Goal: Check status: Check status

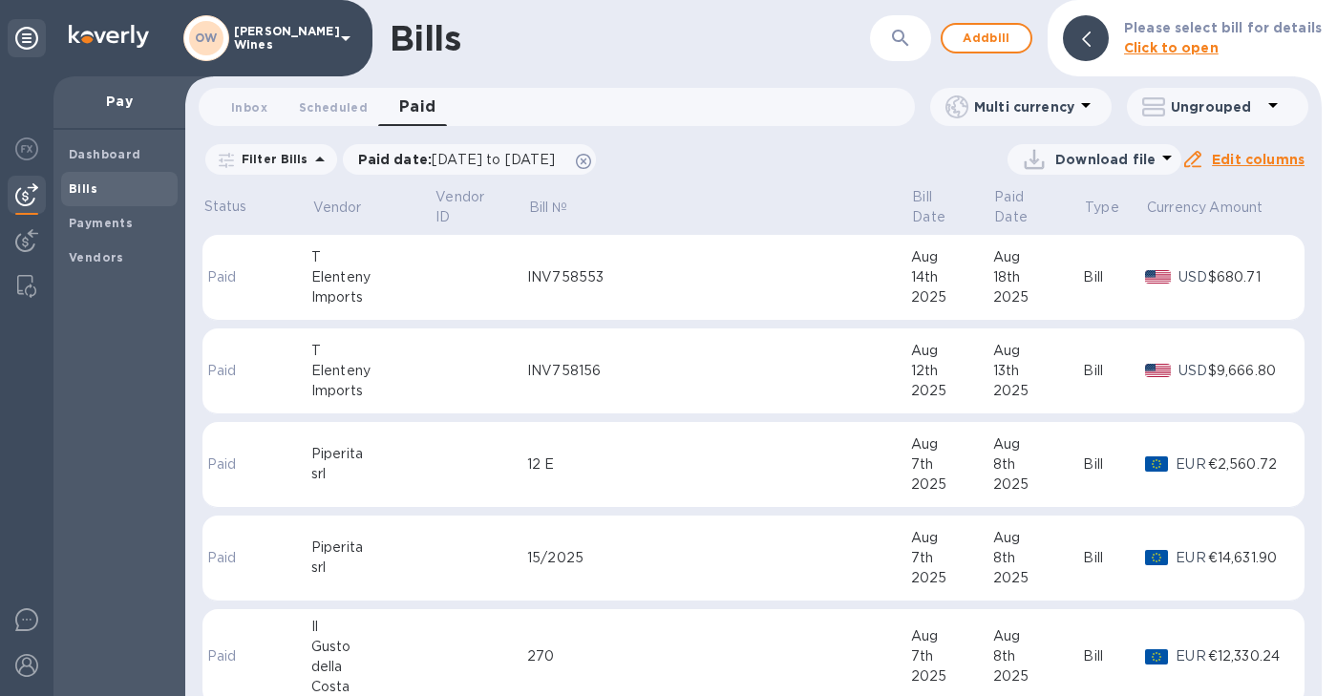
click at [328, 288] on div "Imports" at bounding box center [372, 298] width 123 height 20
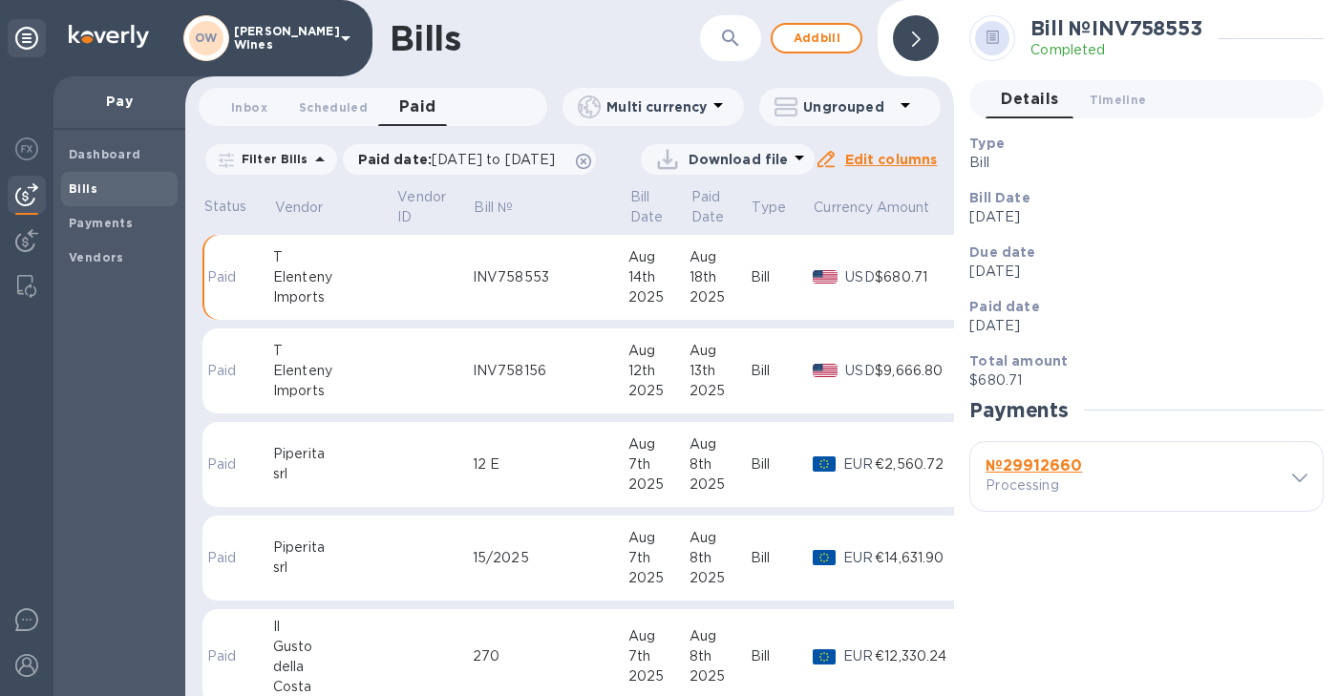
click at [430, 105] on span "Paid 0" at bounding box center [417, 107] width 37 height 27
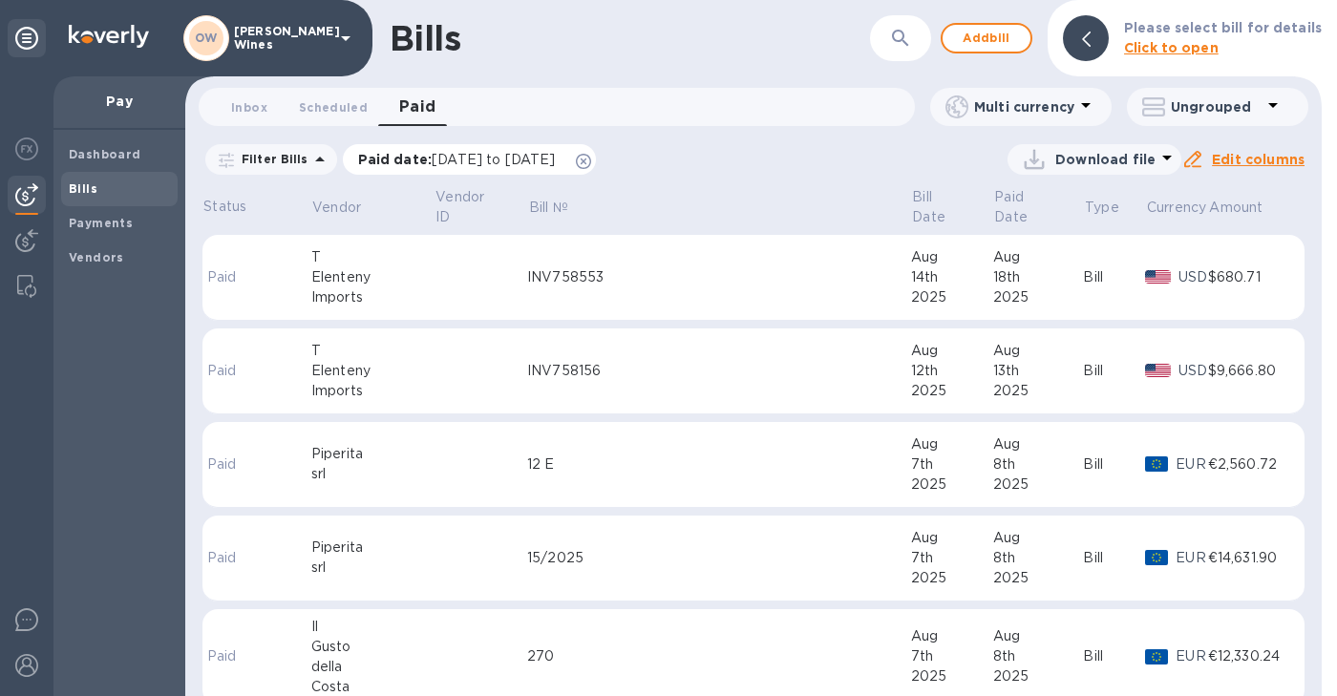
click at [555, 159] on span "[DATE] to [DATE]" at bounding box center [493, 159] width 123 height 15
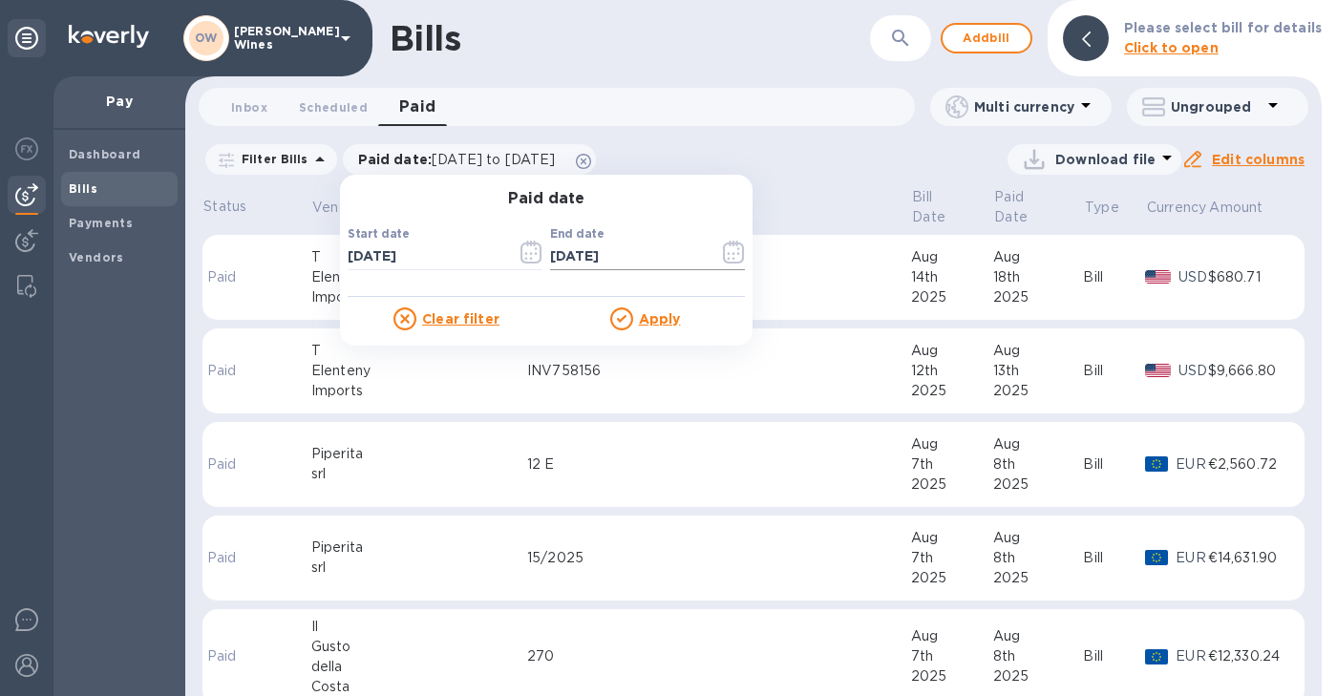
click at [736, 248] on icon "button" at bounding box center [733, 252] width 21 height 23
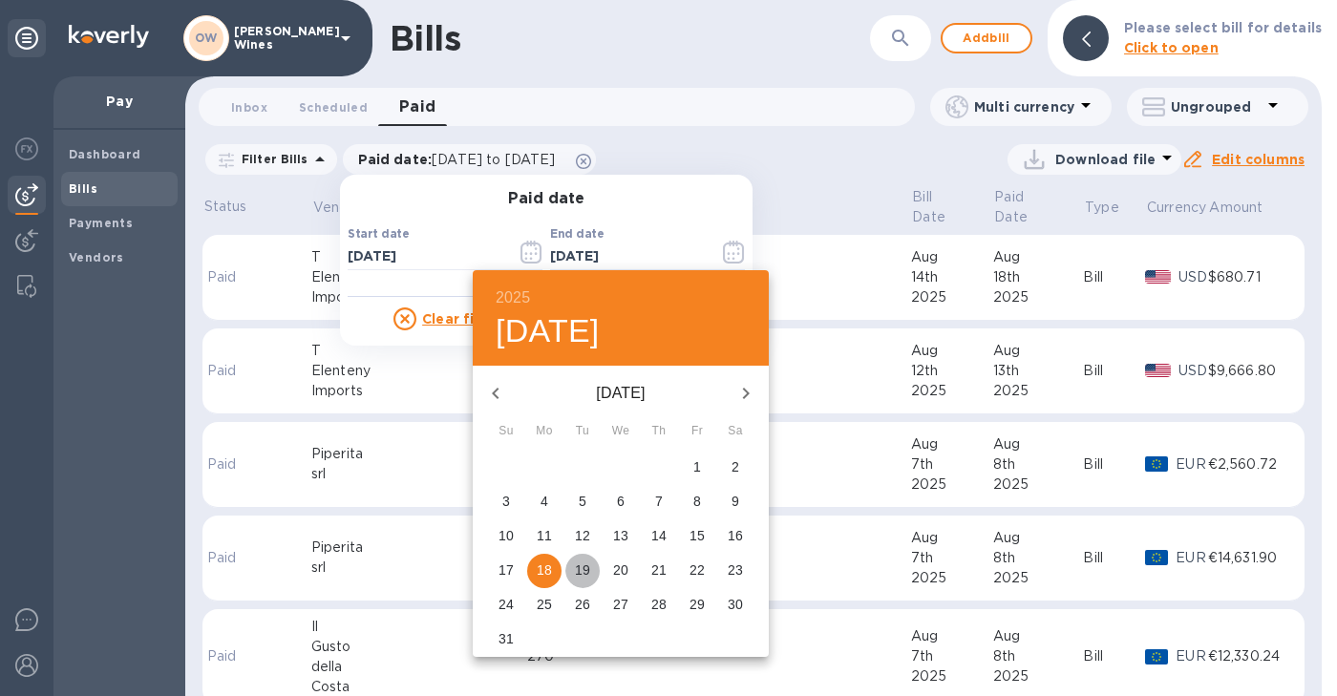
click at [588, 572] on p "19" at bounding box center [582, 570] width 15 height 19
type input "[DATE]"
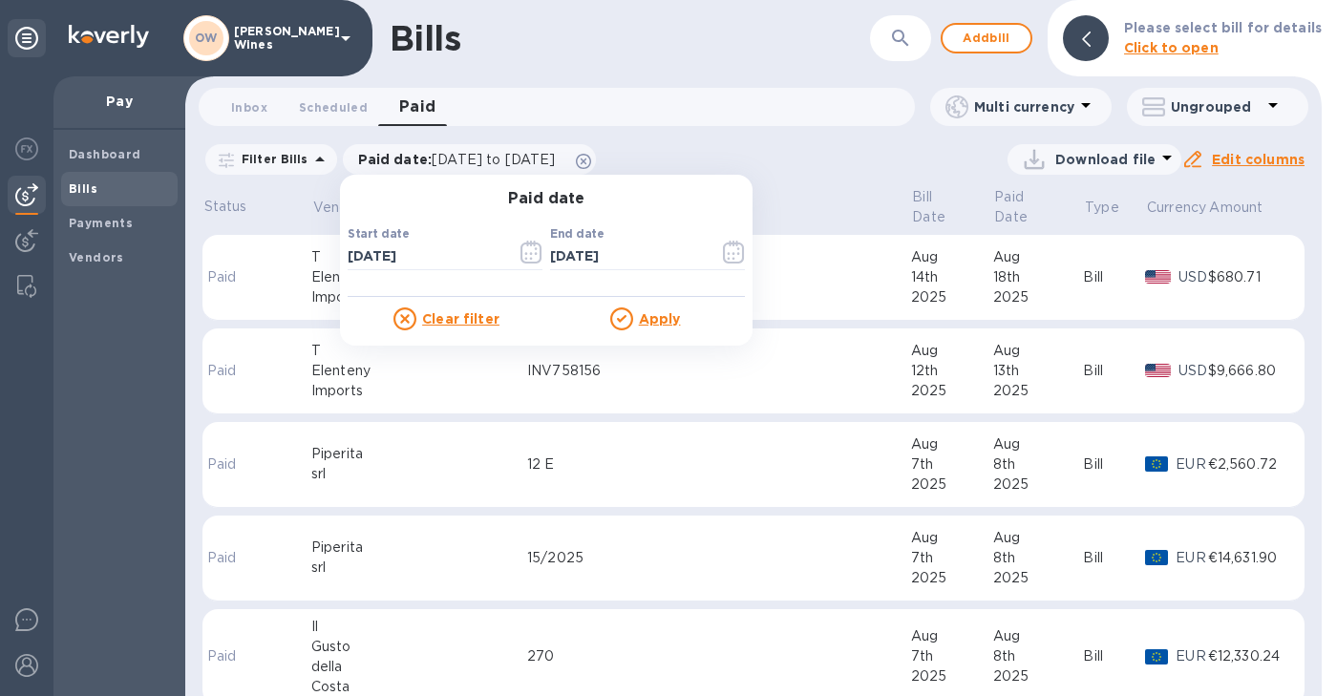
click at [657, 320] on u "Apply" at bounding box center [660, 318] width 42 height 15
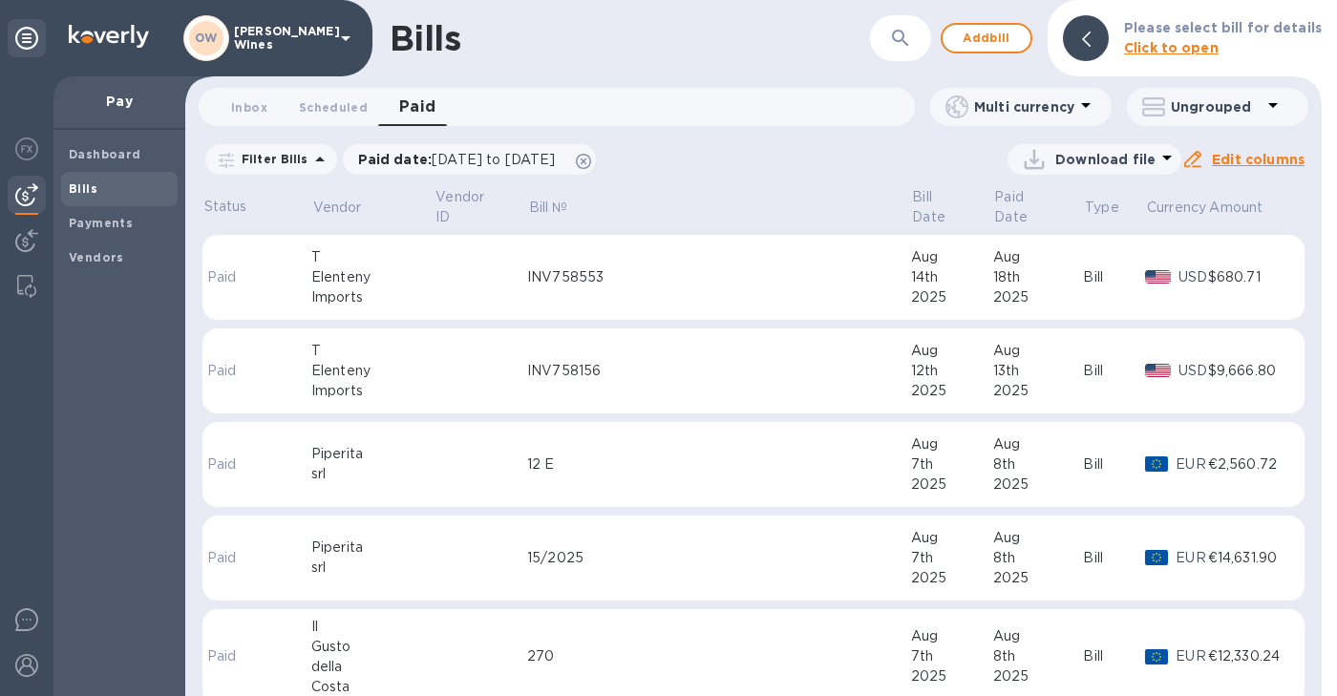
click at [904, 53] on button "button" at bounding box center [901, 38] width 46 height 46
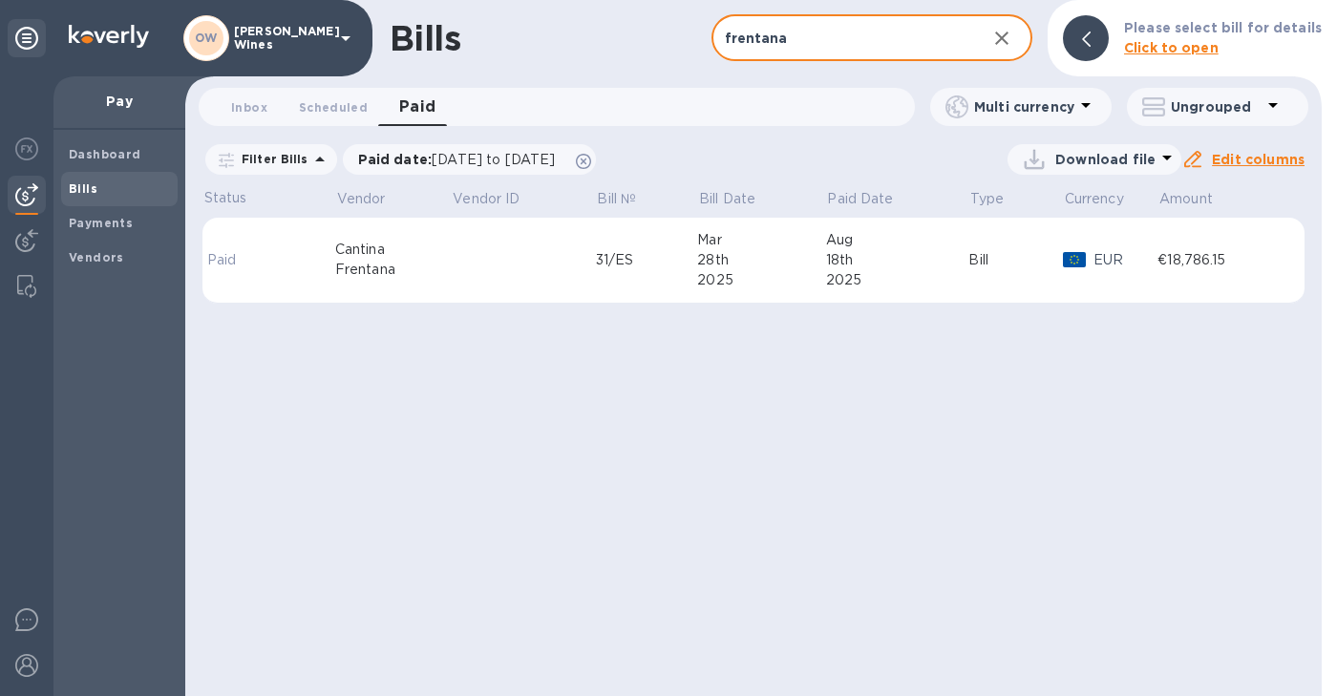
type input "frentana"
click at [382, 262] on div "Frentana" at bounding box center [393, 270] width 117 height 20
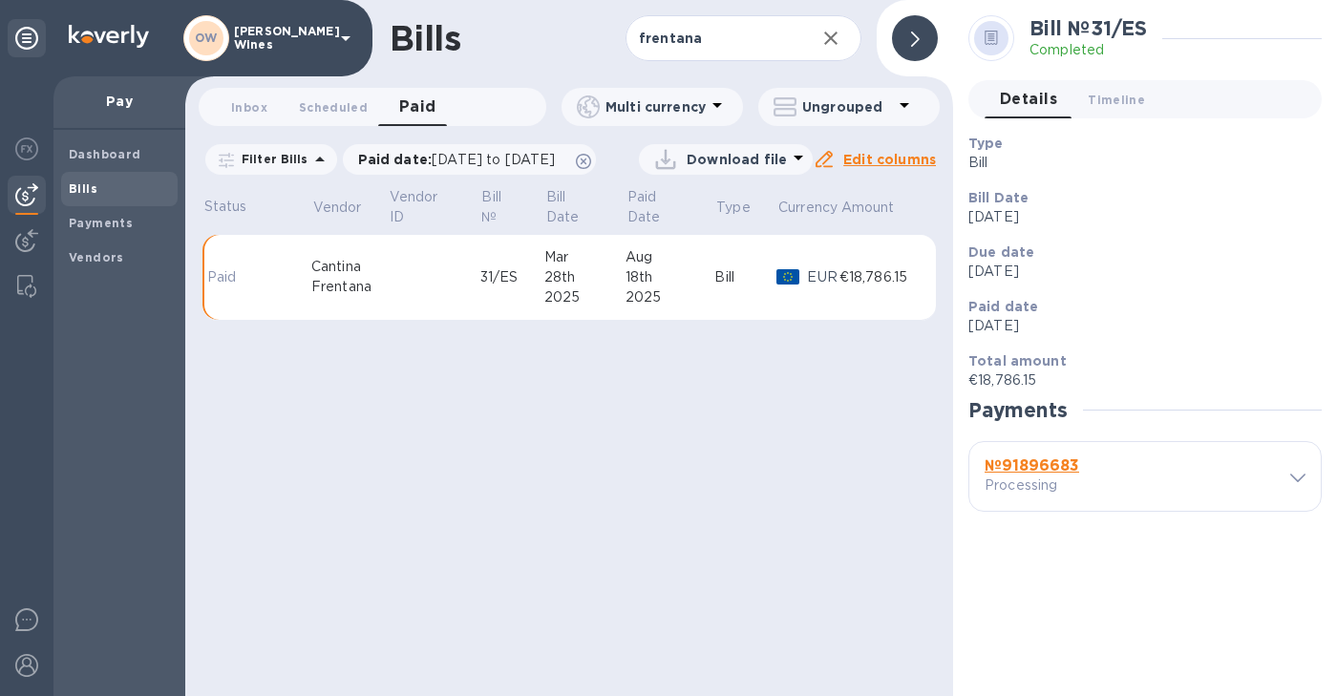
click at [1058, 460] on b "№ 91896683" at bounding box center [1032, 466] width 95 height 18
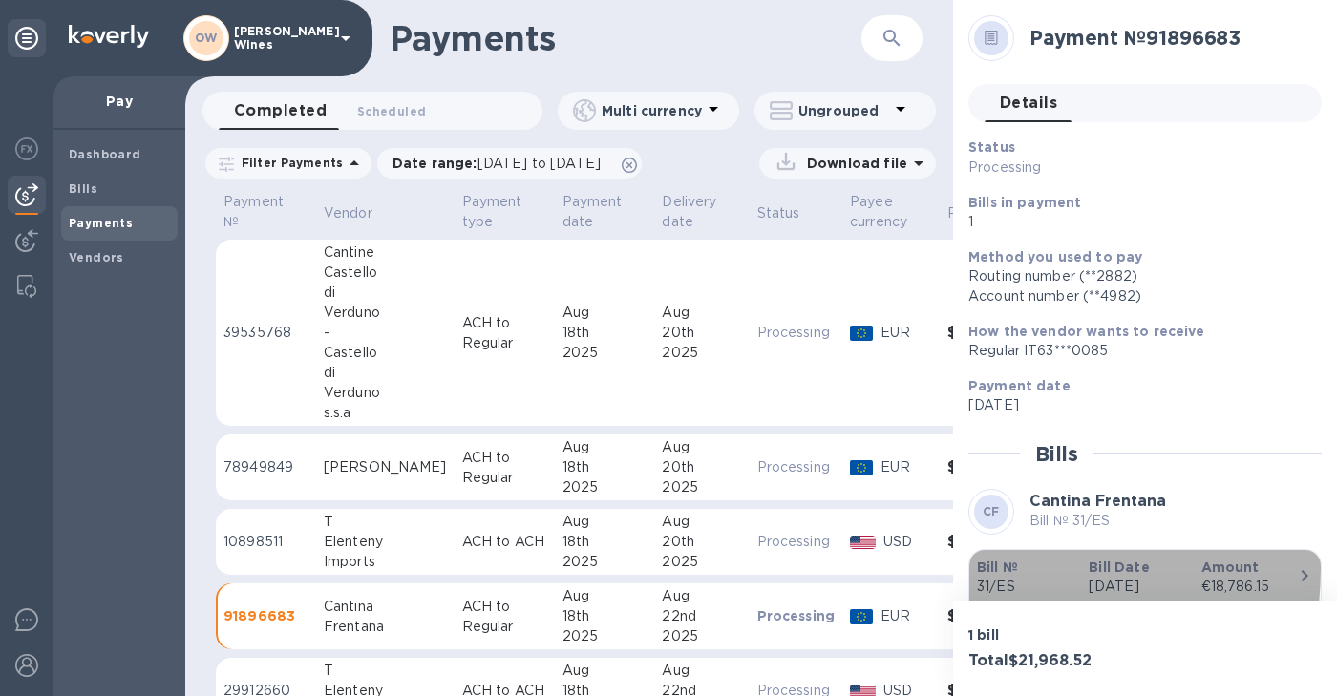
click at [1002, 568] on b "Bill №" at bounding box center [997, 567] width 41 height 15
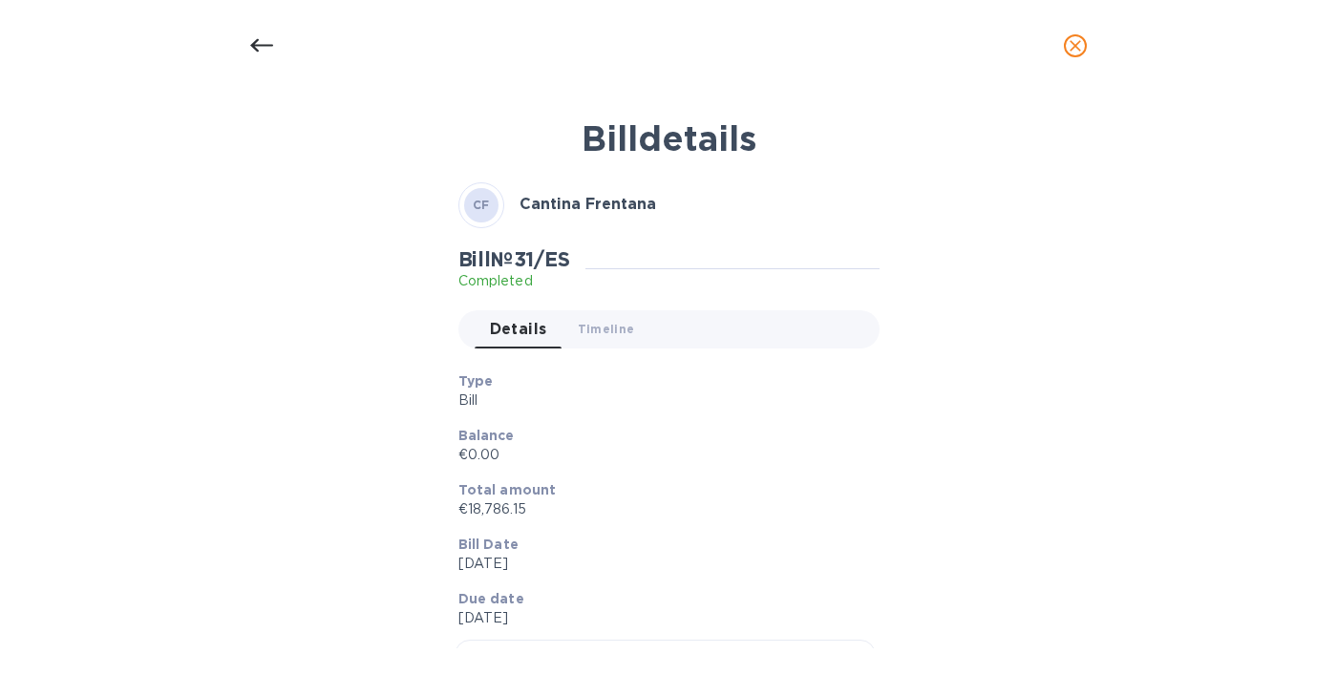
click at [255, 42] on icon at bounding box center [261, 45] width 23 height 13
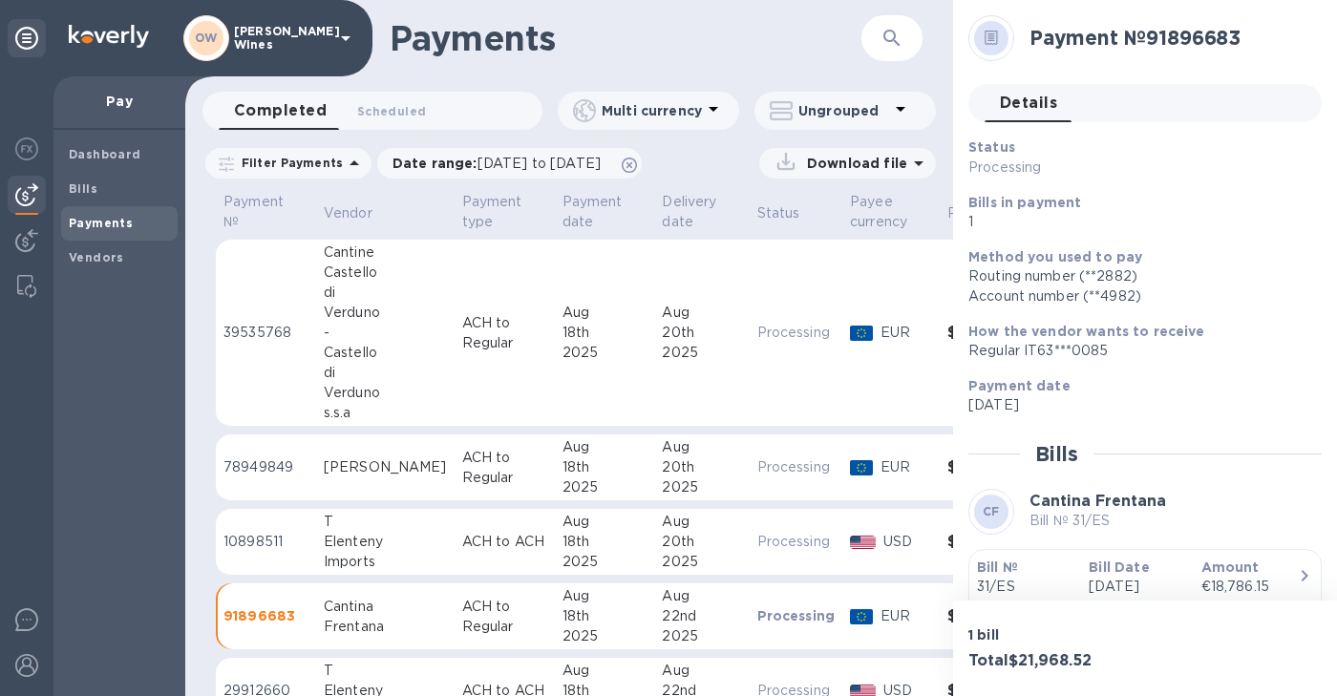
scroll to position [34, 0]
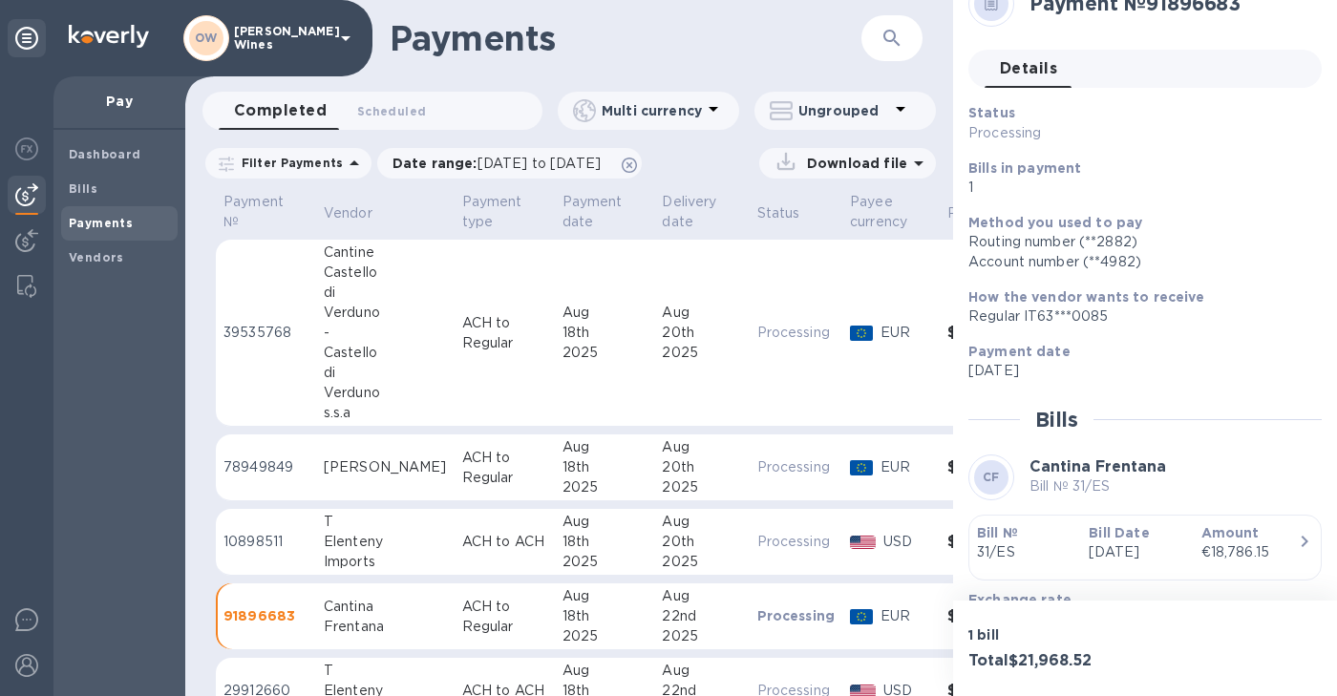
click at [345, 306] on div "Verduno" at bounding box center [385, 313] width 123 height 20
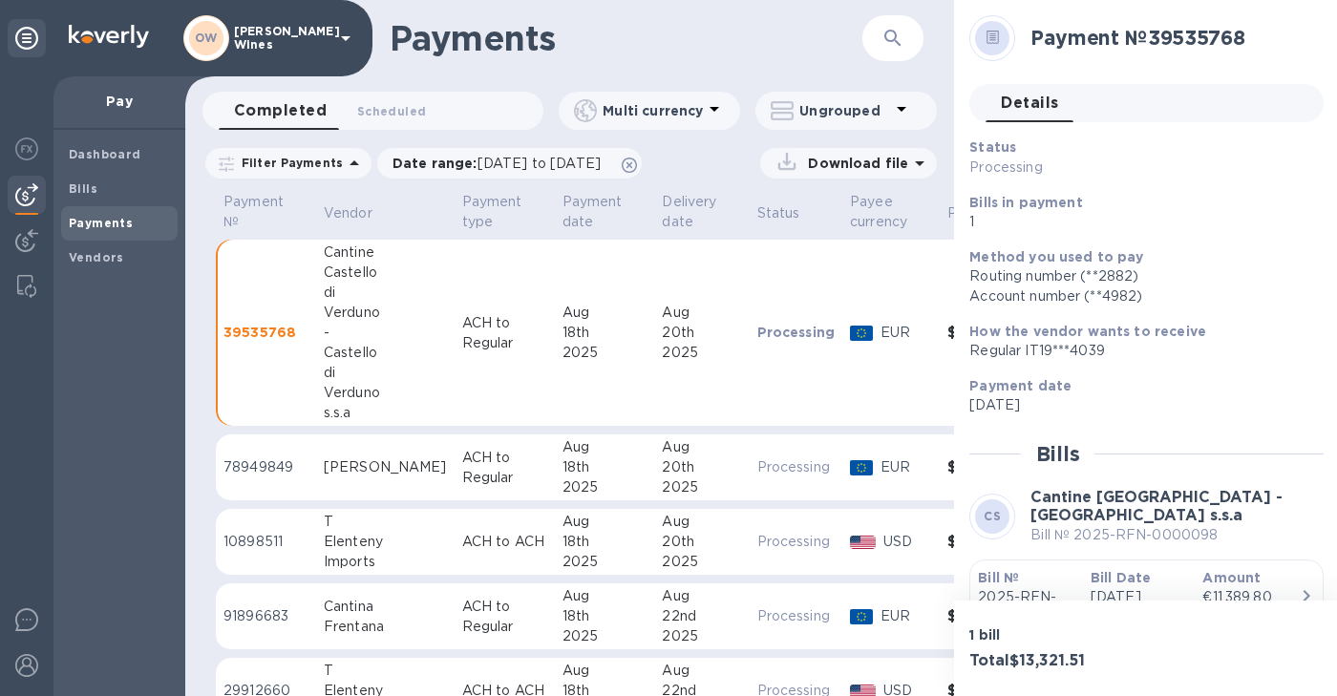
click at [1009, 571] on b "Bill №" at bounding box center [998, 577] width 41 height 15
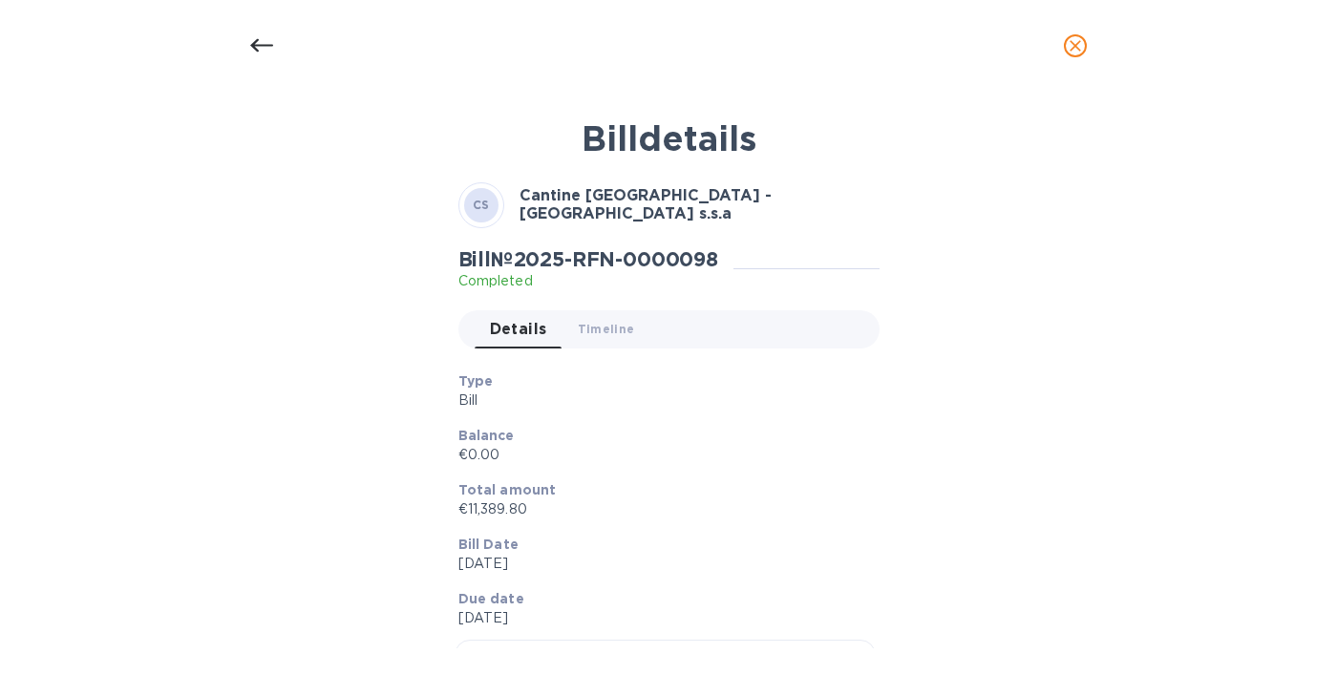
click at [260, 44] on icon at bounding box center [261, 45] width 23 height 13
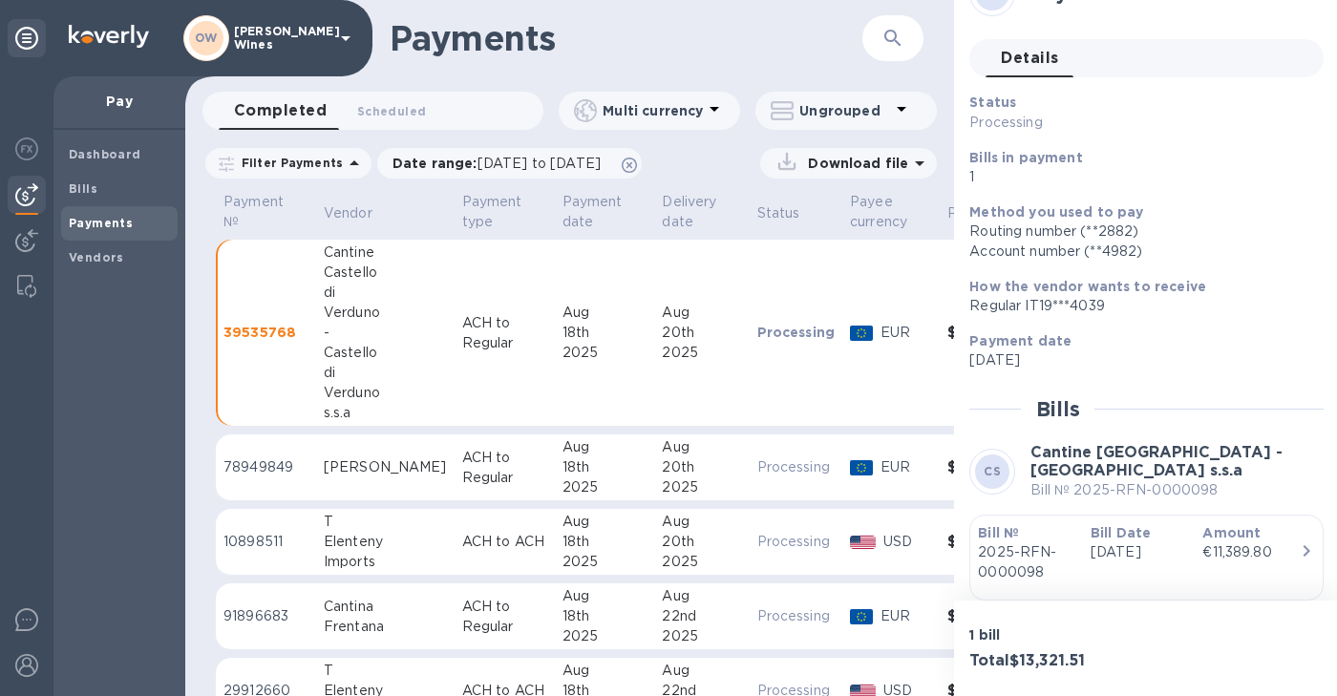
click at [346, 477] on div "[PERSON_NAME]" at bounding box center [385, 468] width 123 height 20
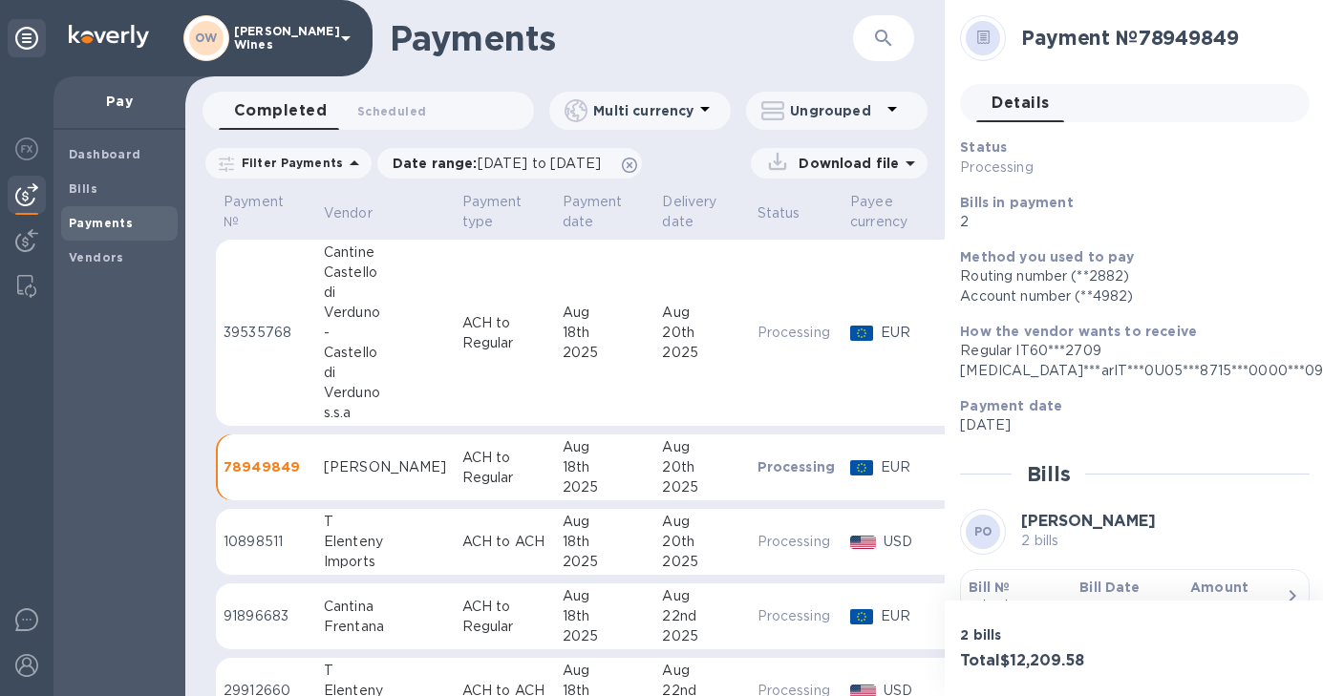
click at [985, 585] on b "Bill №" at bounding box center [989, 587] width 41 height 15
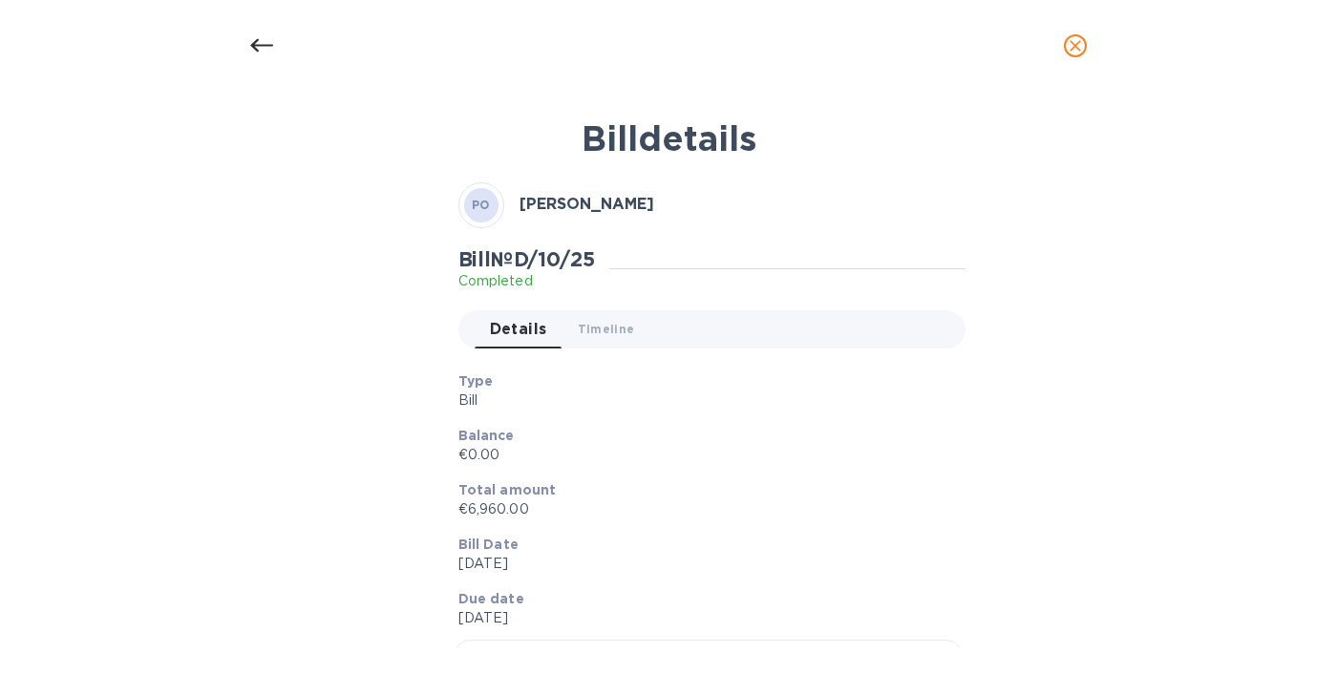
click at [254, 49] on icon at bounding box center [261, 45] width 23 height 13
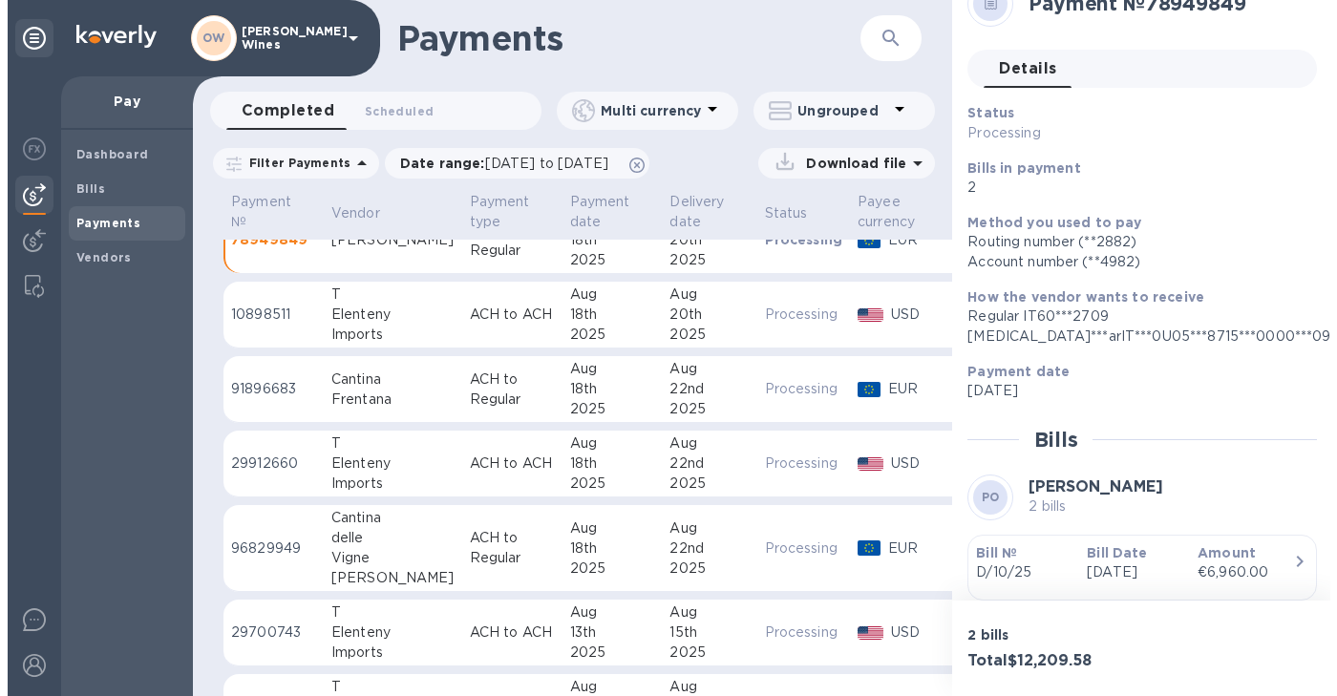
scroll to position [209, 0]
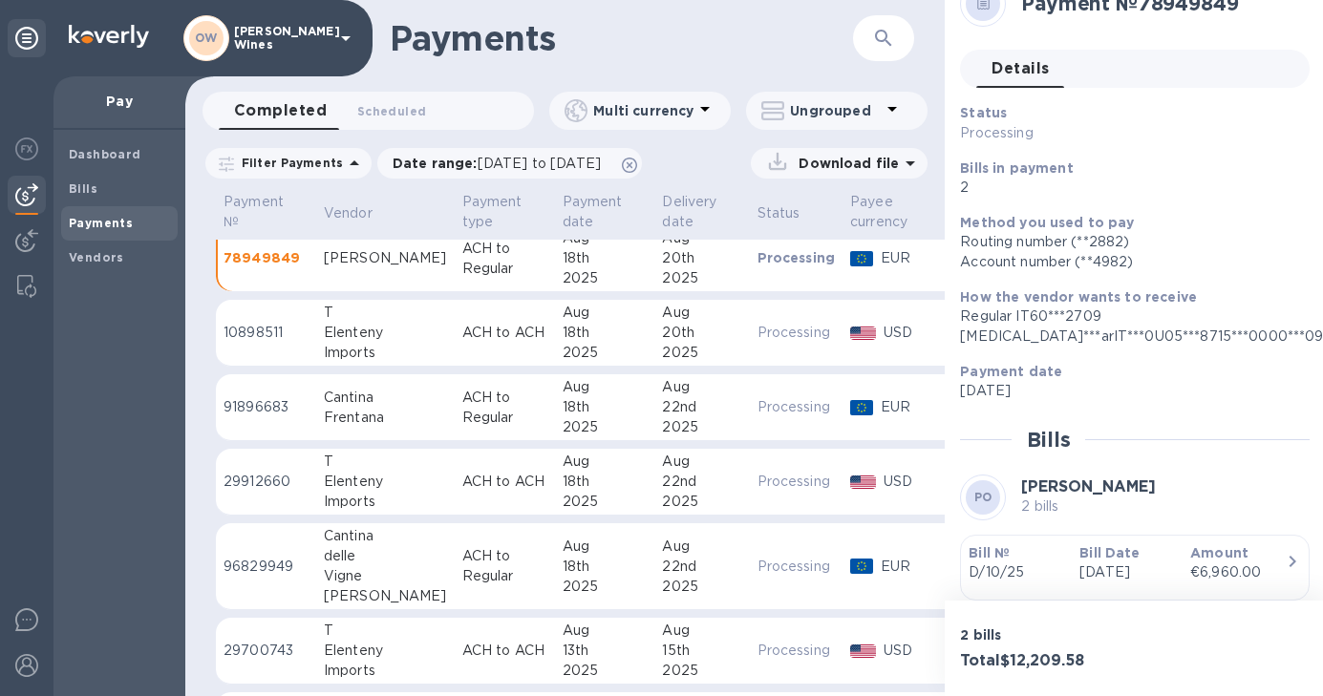
click at [321, 558] on td "Cantina delle [PERSON_NAME] [PERSON_NAME]" at bounding box center [385, 567] width 139 height 87
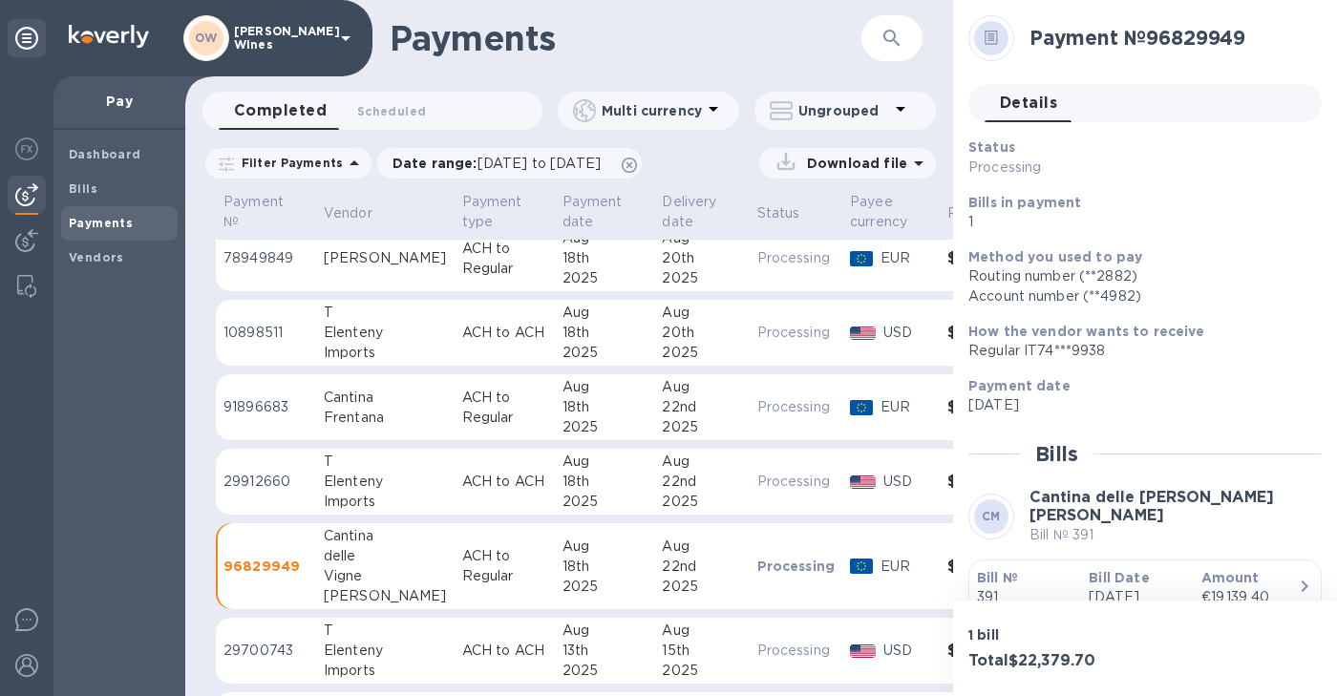
click at [1008, 570] on b "Bill №" at bounding box center [997, 577] width 41 height 15
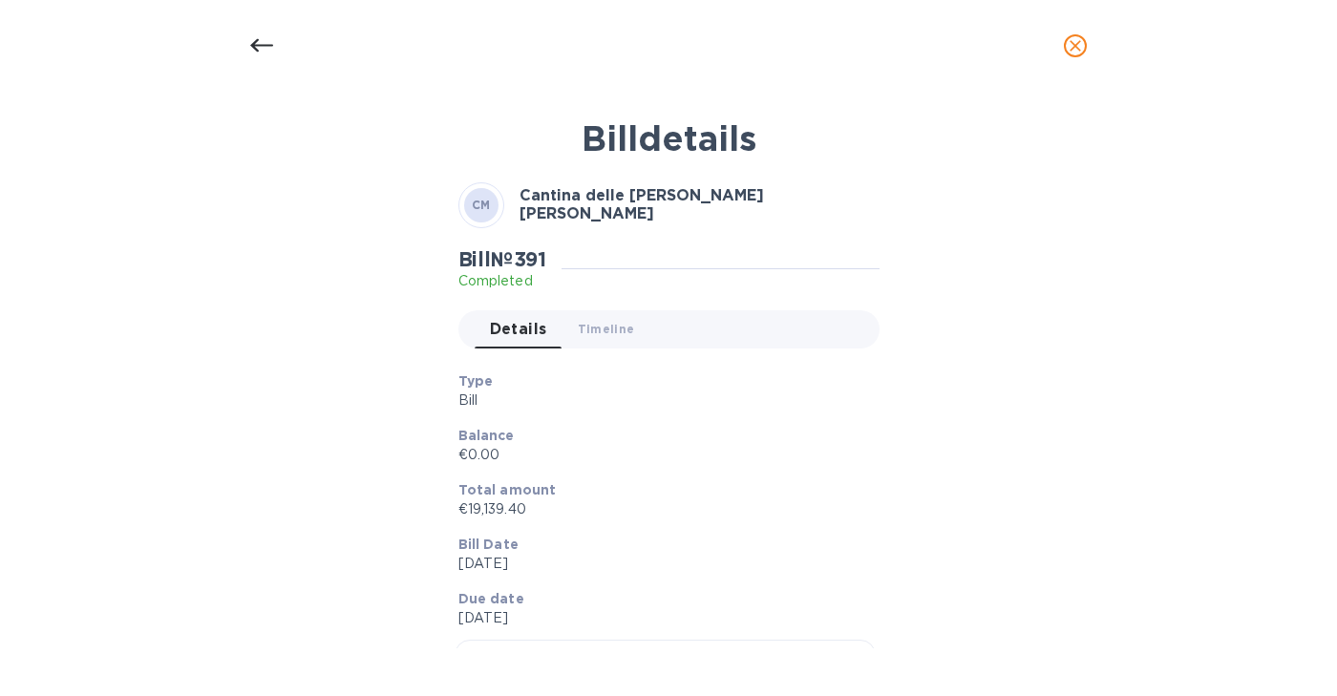
scroll to position [209, 0]
click at [259, 51] on icon at bounding box center [261, 45] width 23 height 23
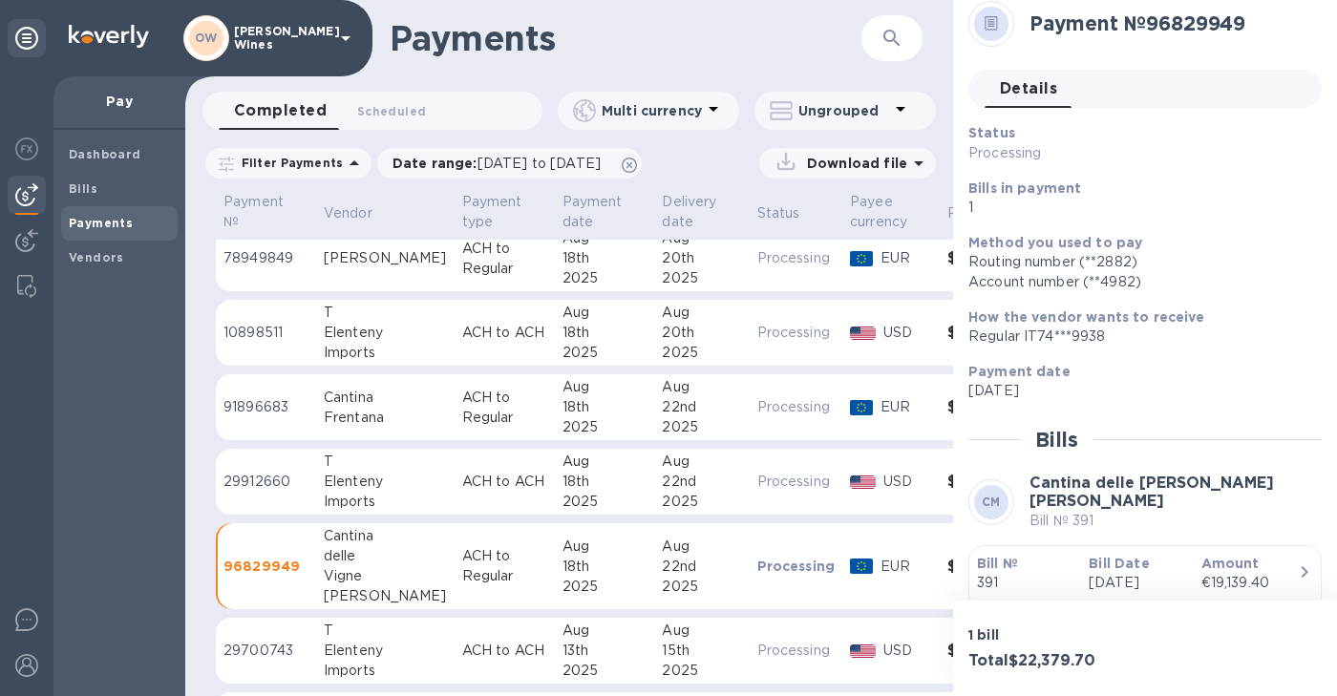
click at [367, 346] on div "Imports" at bounding box center [385, 353] width 123 height 20
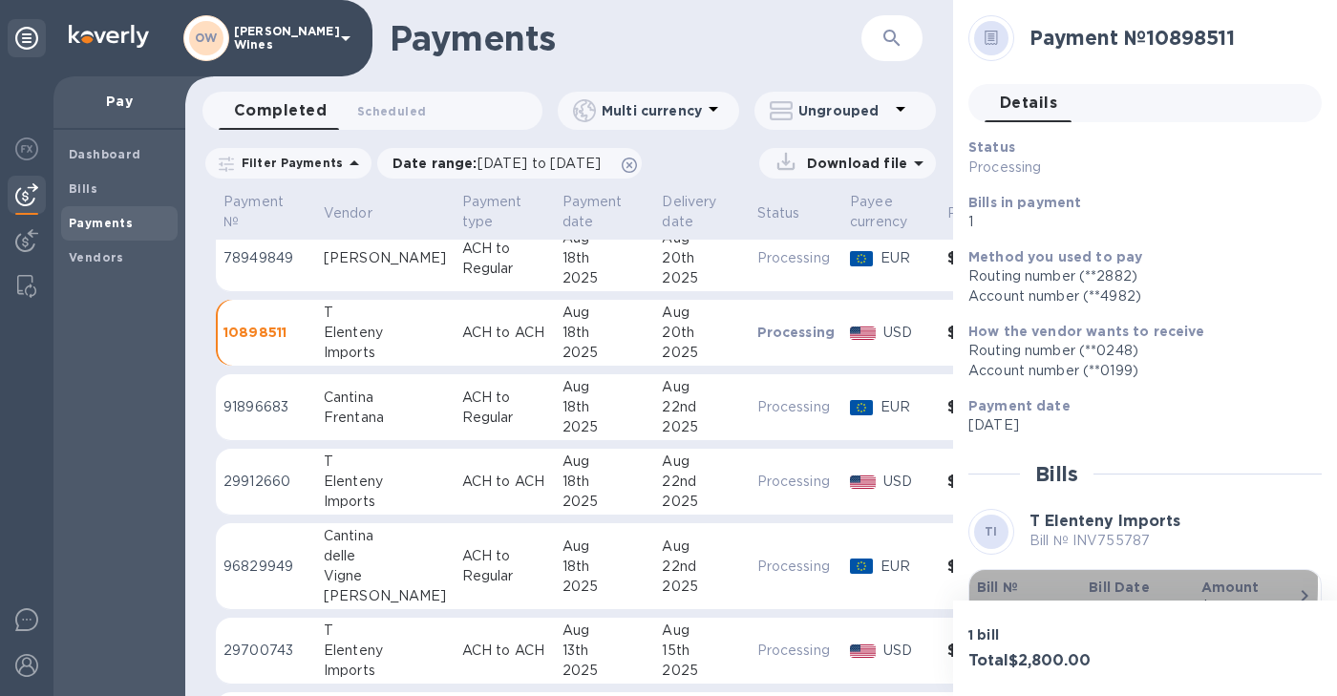
click at [1002, 585] on b "Bill №" at bounding box center [997, 587] width 41 height 15
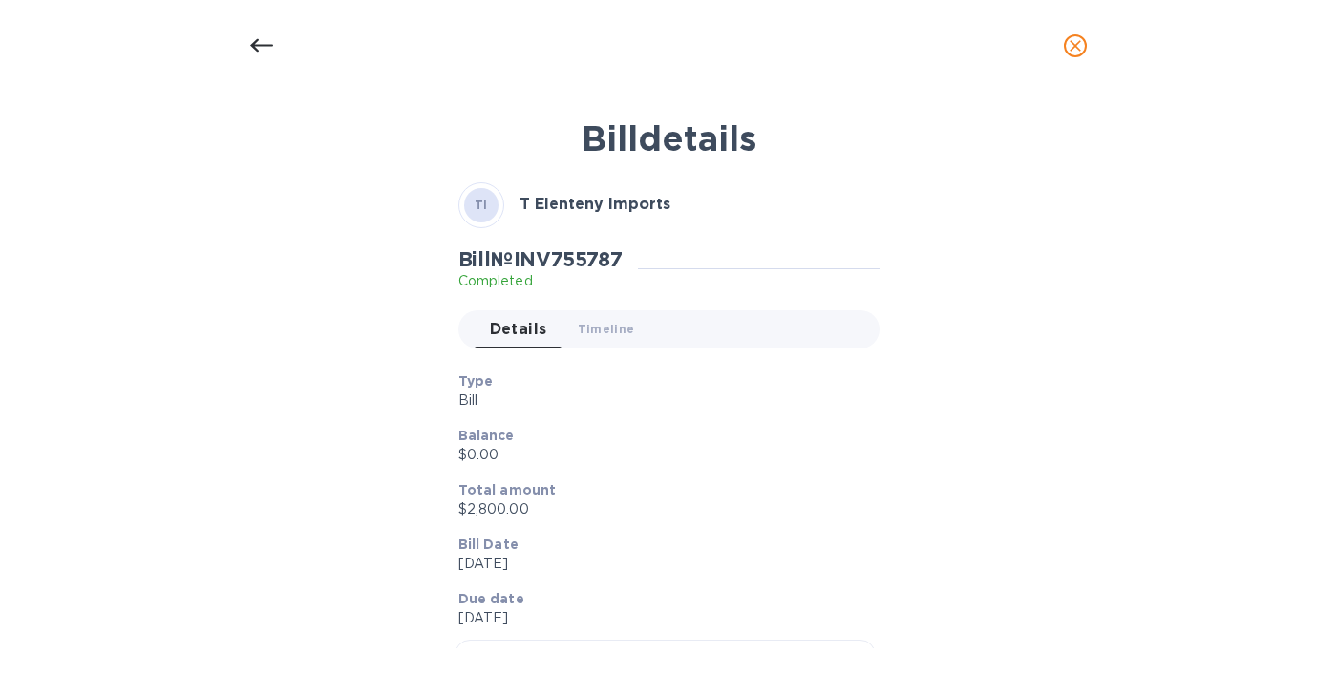
scroll to position [209, 0]
click at [260, 47] on icon at bounding box center [261, 45] width 23 height 23
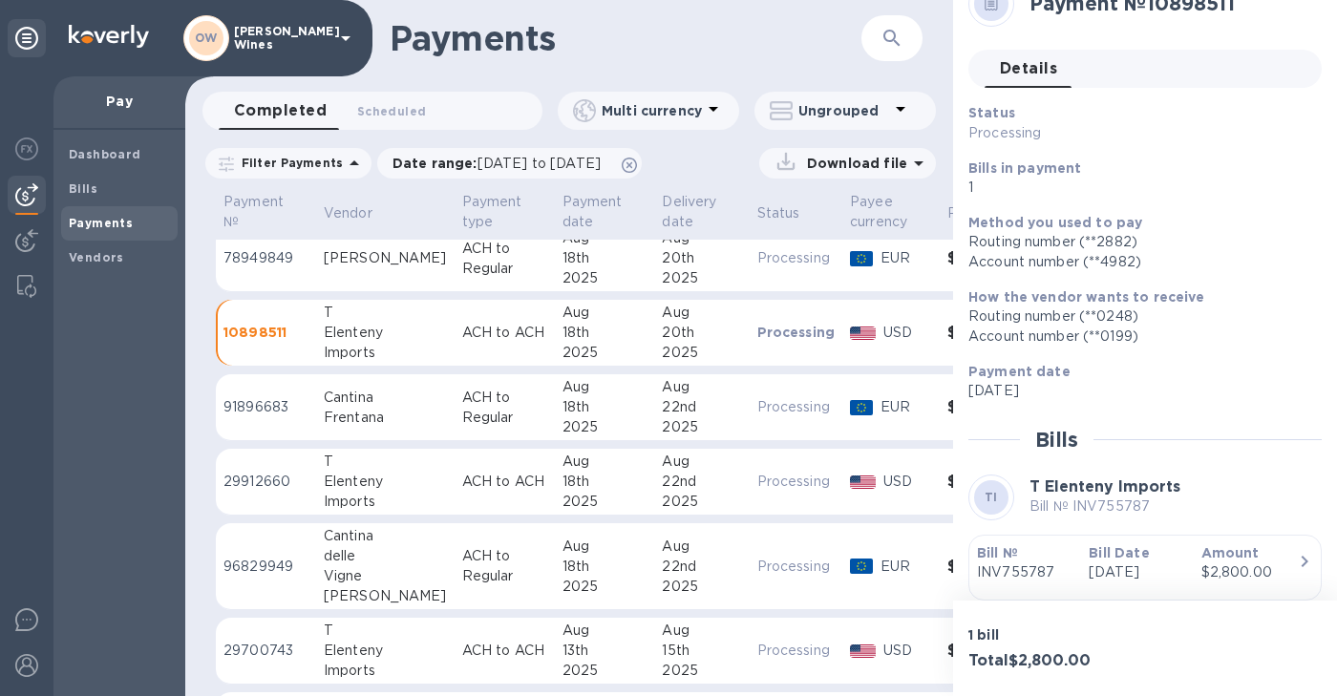
click at [369, 499] on div "Imports" at bounding box center [385, 502] width 123 height 20
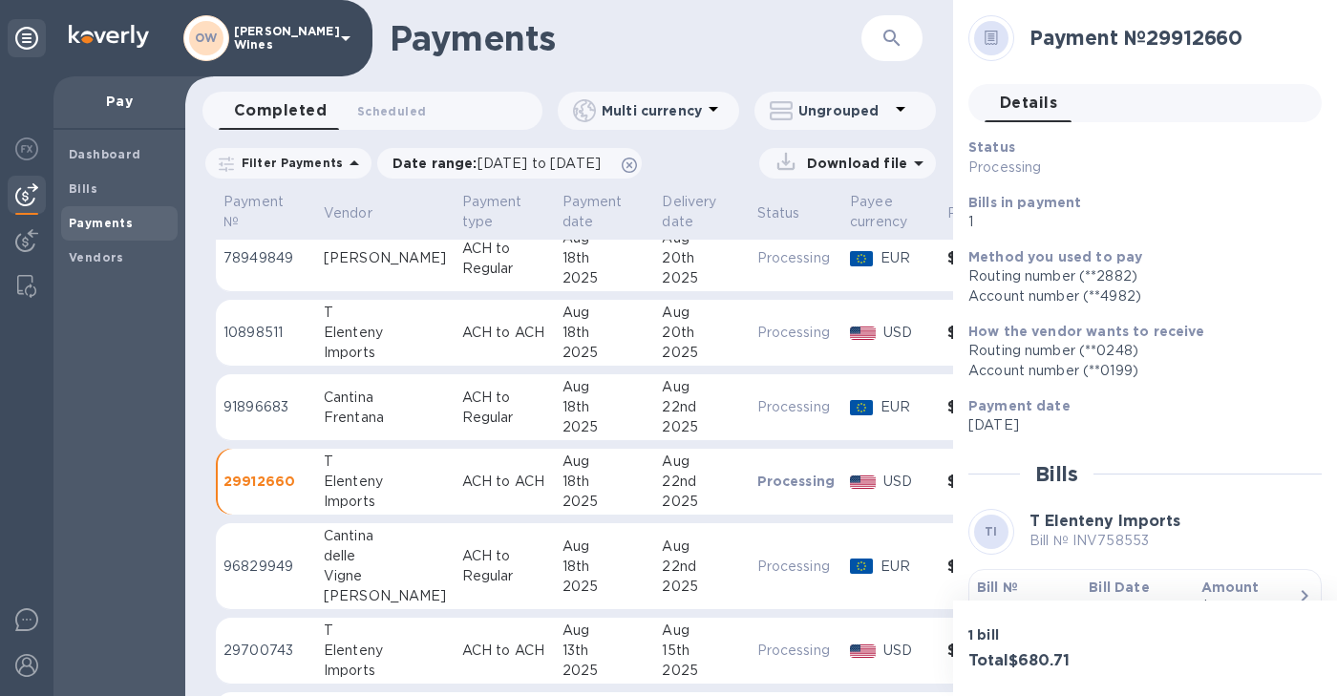
click at [987, 581] on b "Bill №" at bounding box center [997, 587] width 41 height 15
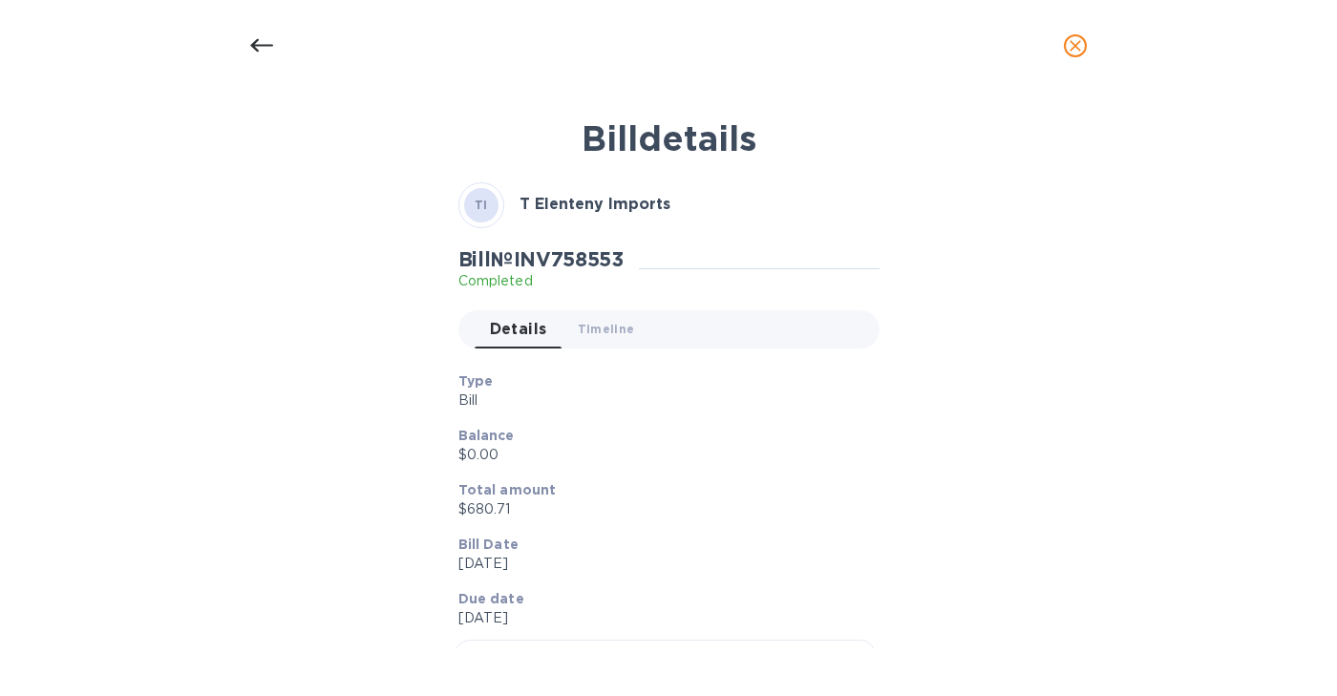
scroll to position [209, 0]
click at [247, 41] on div at bounding box center [262, 46] width 46 height 46
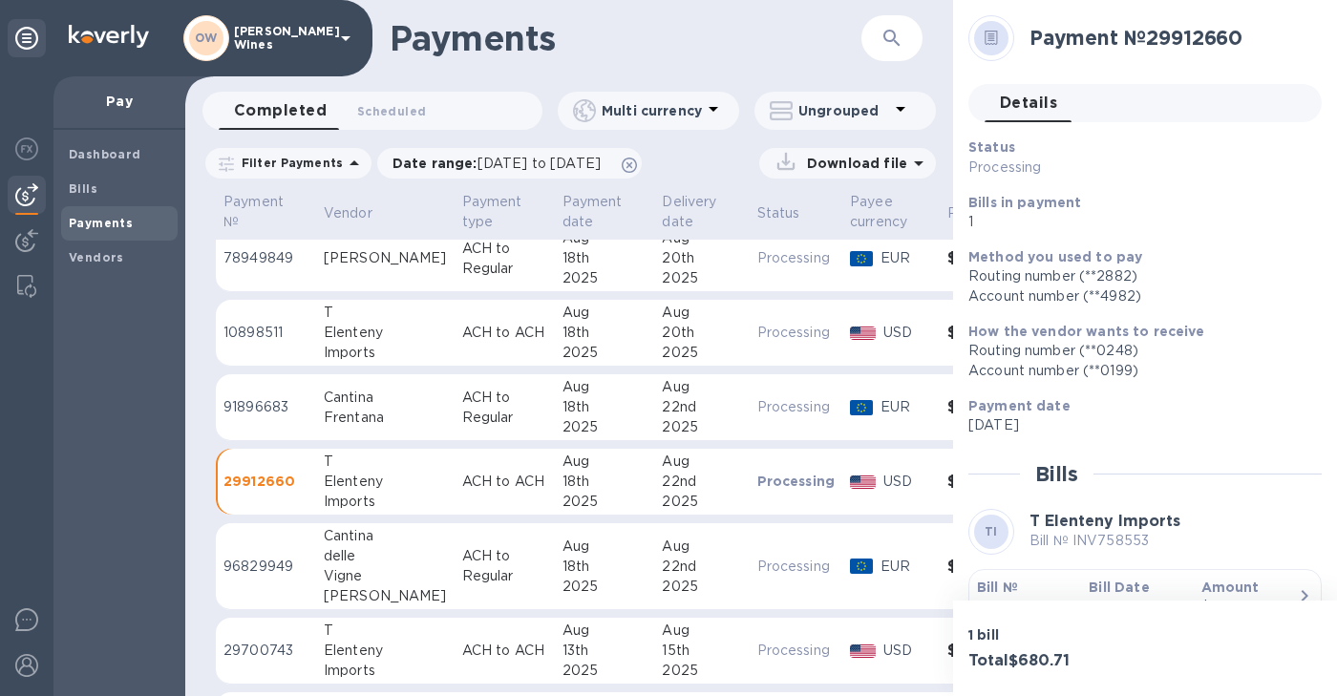
scroll to position [54, 0]
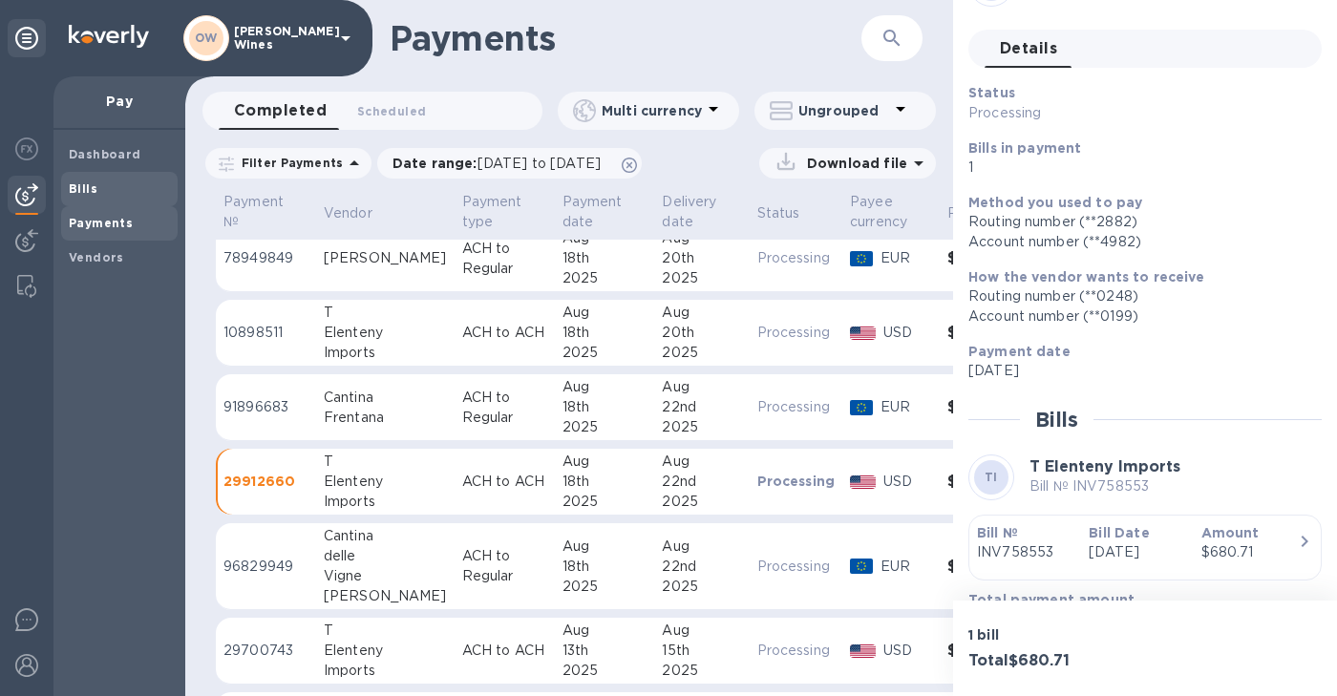
click at [87, 189] on b "Bills" at bounding box center [83, 189] width 29 height 14
